Goal: Information Seeking & Learning: Learn about a topic

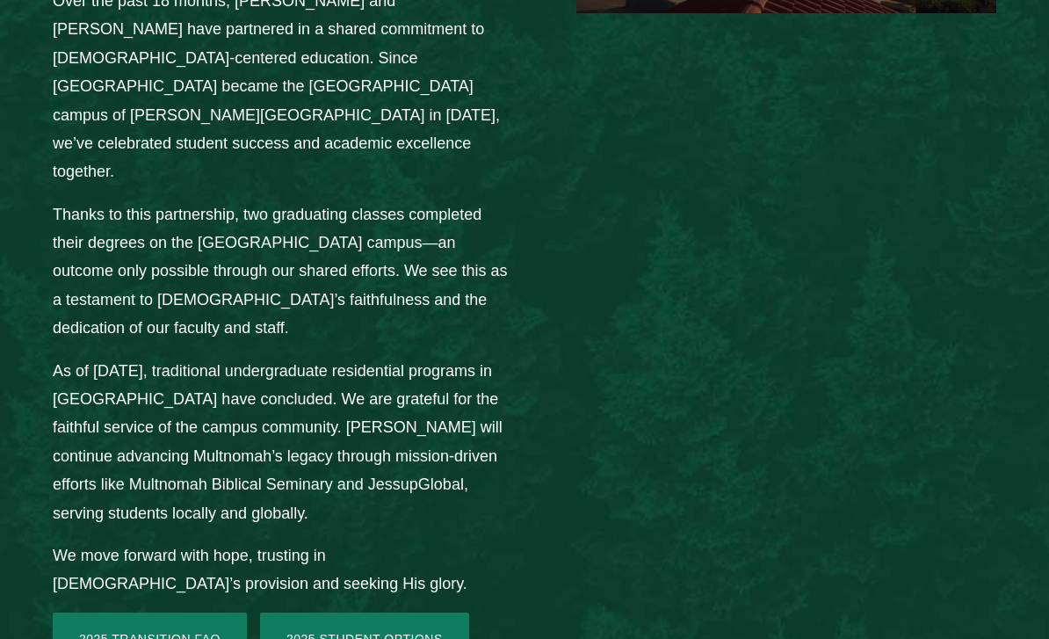
scroll to position [2509, 0]
click at [311, 613] on link "2025 Student Options" at bounding box center [364, 639] width 209 height 53
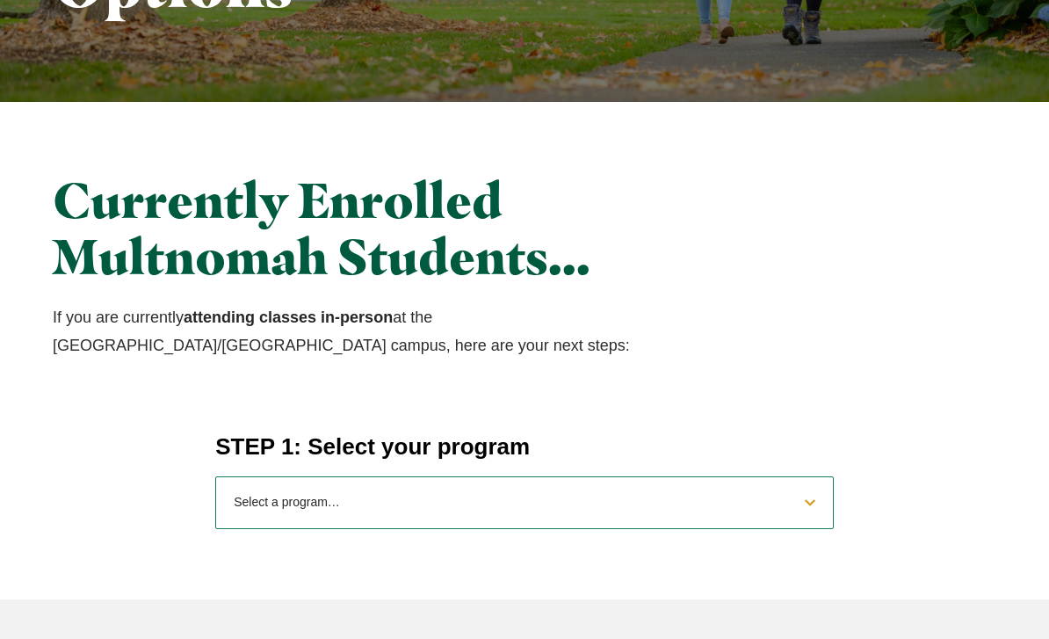
scroll to position [463, 0]
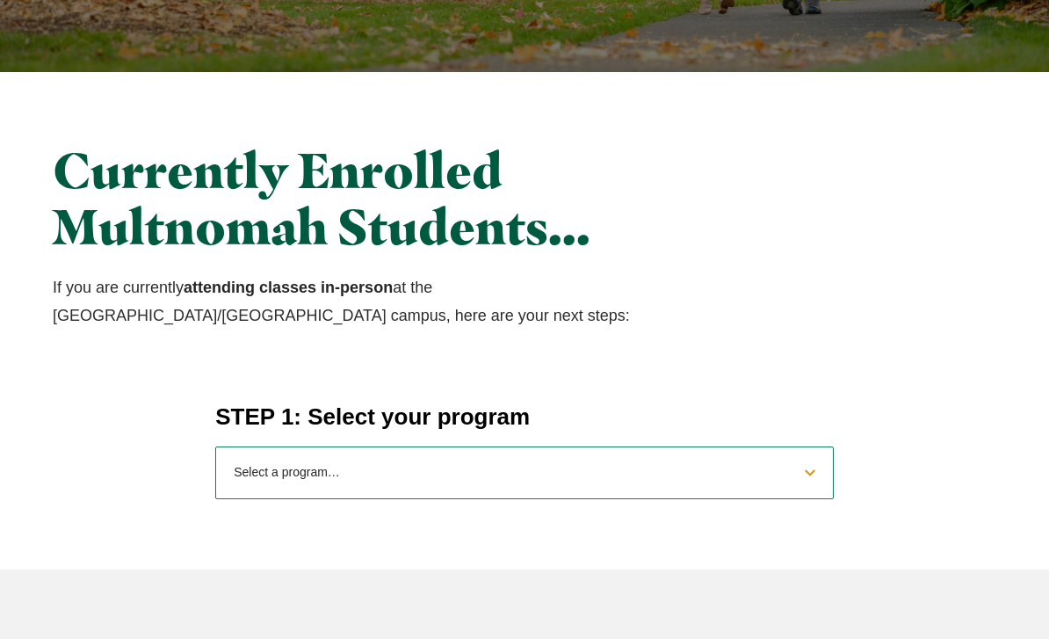
click at [250, 487] on select "Select a program… BS Bible and Theology BS Biology BS Business Administration B…" at bounding box center [524, 473] width 619 height 53
select select "2025bibletheology"
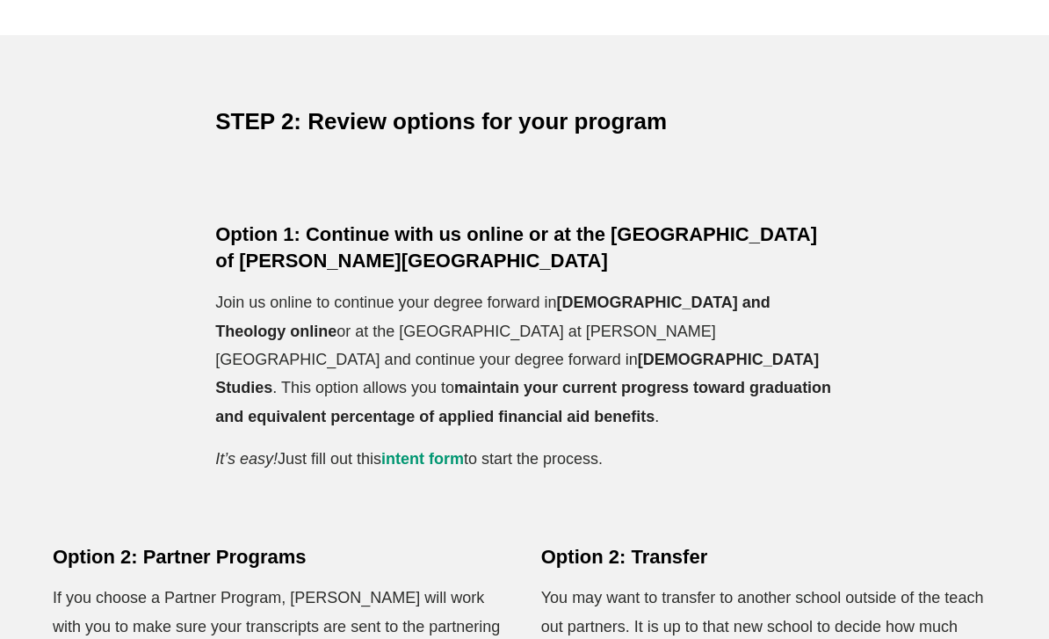
scroll to position [999, 0]
click at [402, 450] on link "intent form" at bounding box center [422, 459] width 83 height 18
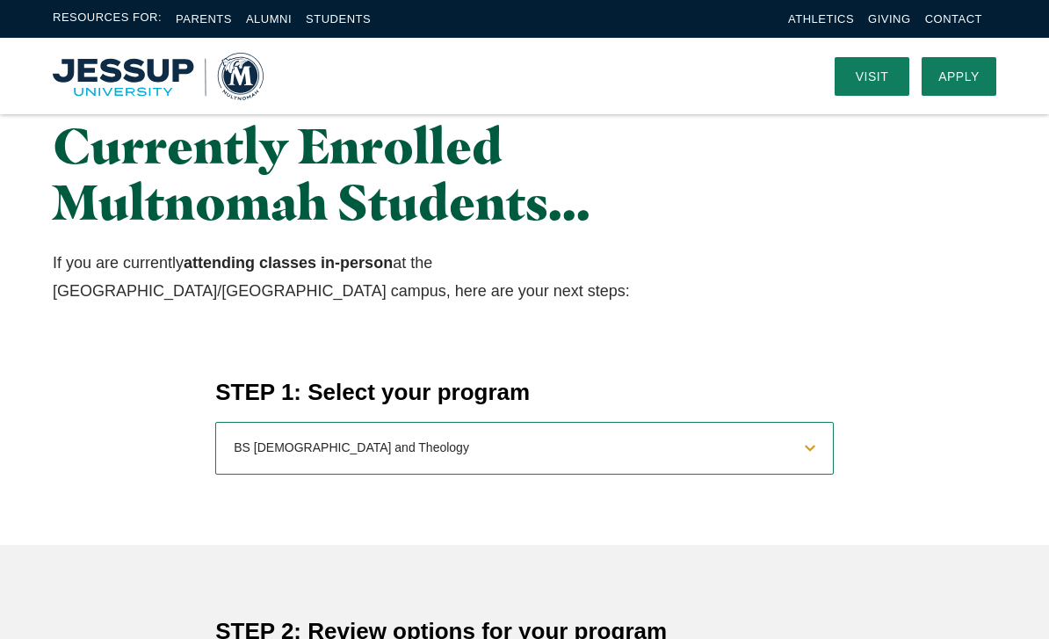
scroll to position [0, 0]
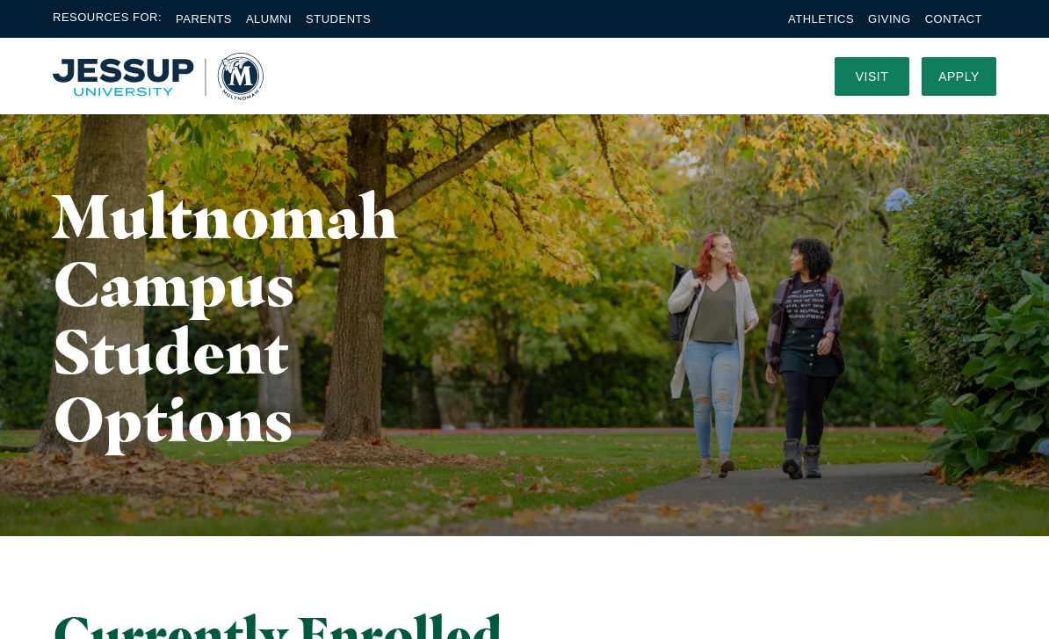
click at [874, 74] on link "Visit" at bounding box center [872, 76] width 75 height 39
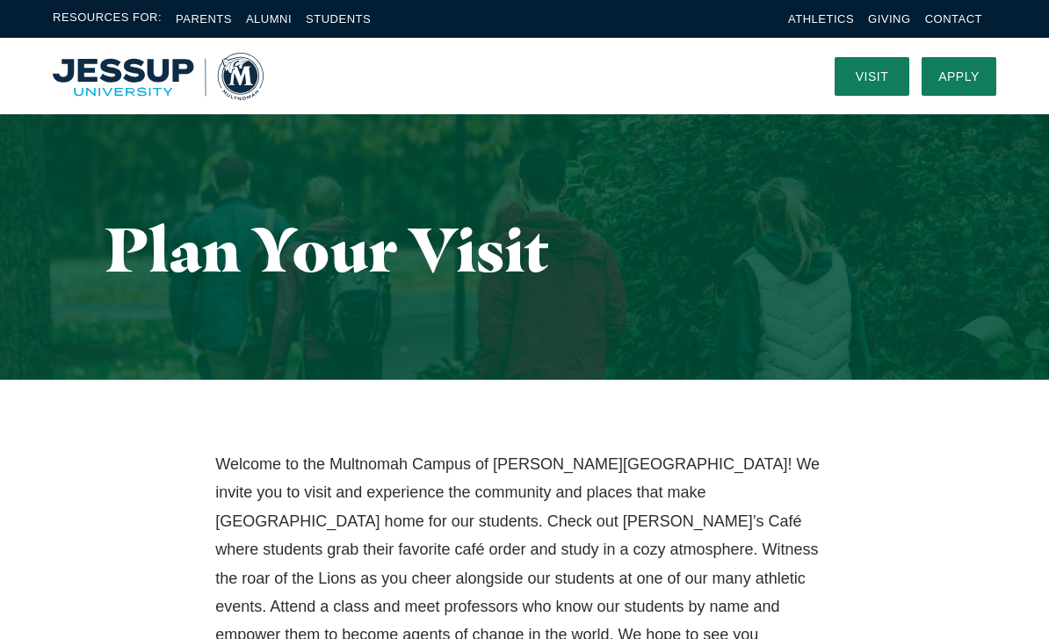
click at [977, 70] on link "Apply" at bounding box center [959, 76] width 75 height 39
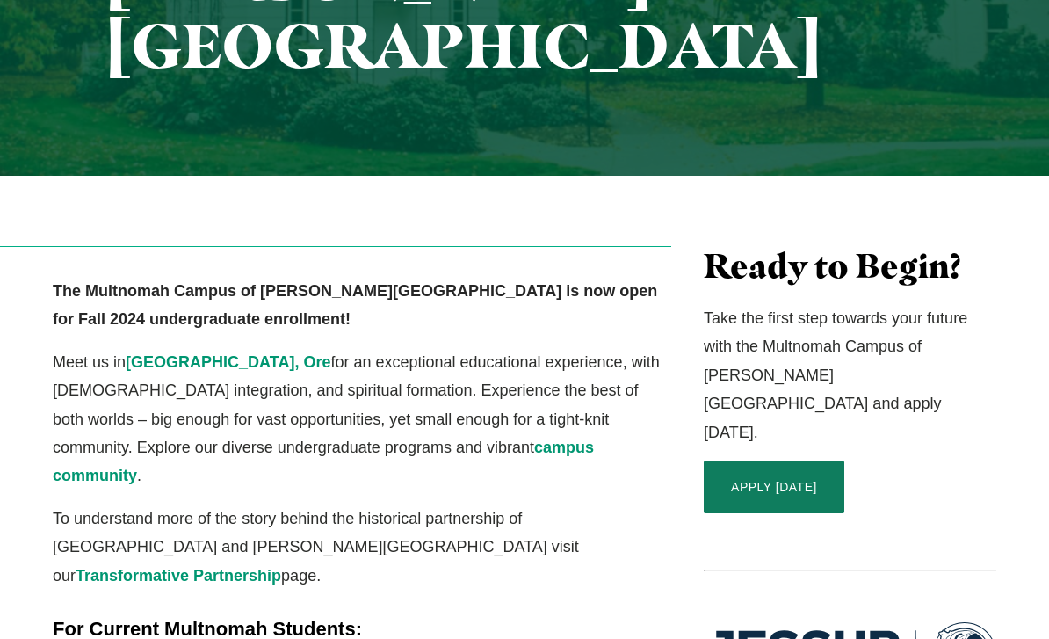
scroll to position [410, 0]
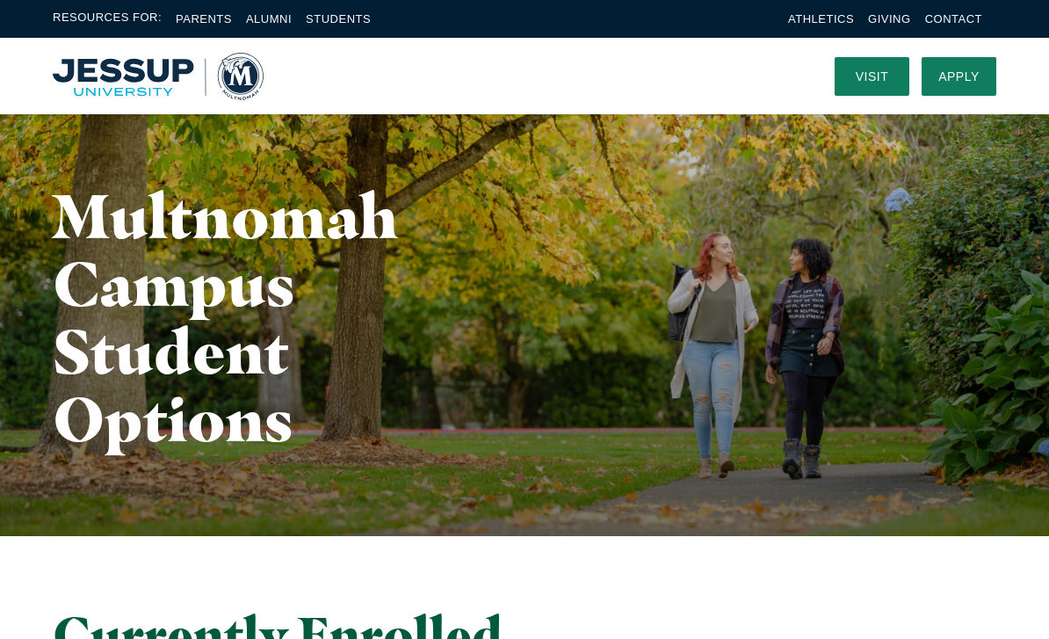
click at [346, 13] on link "Students" at bounding box center [338, 18] width 65 height 13
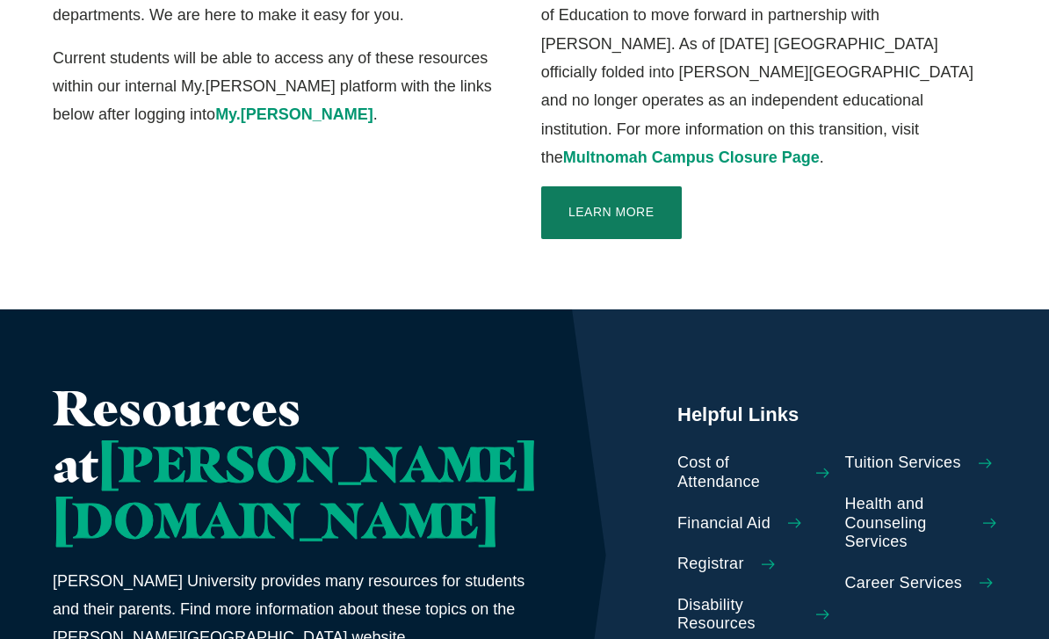
scroll to position [660, 0]
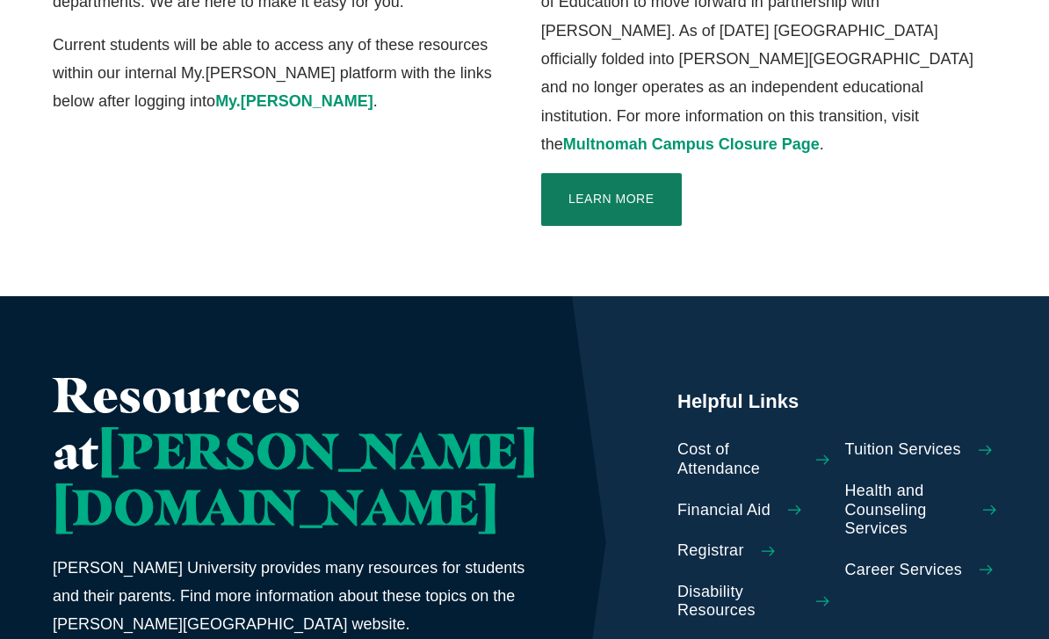
click at [726, 441] on link "Cost of Attendance" at bounding box center [754, 460] width 152 height 38
